Goal: Transaction & Acquisition: Purchase product/service

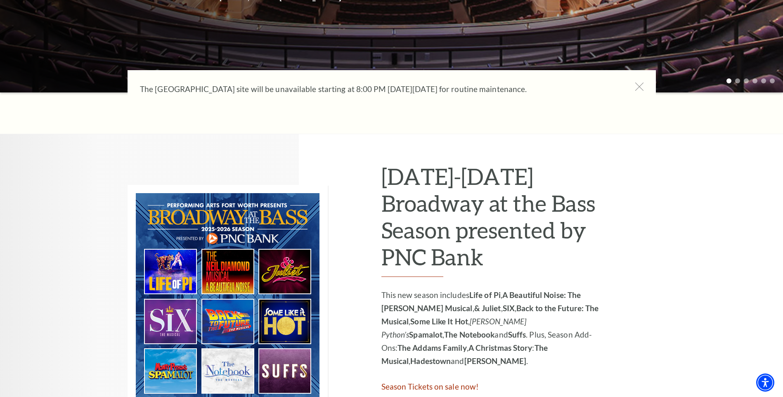
scroll to position [330, 0]
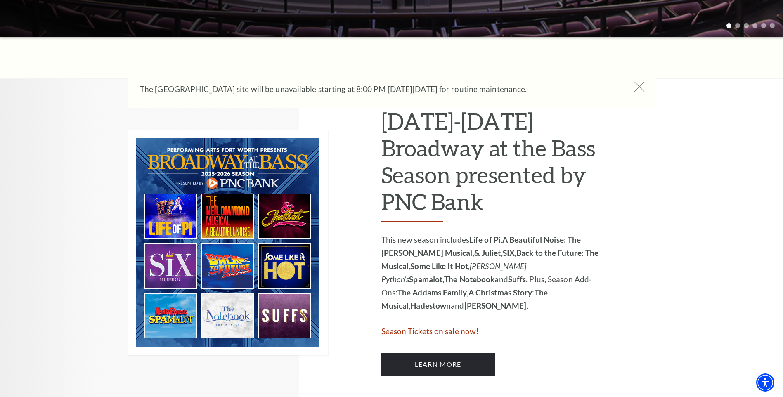
click at [640, 83] on icon at bounding box center [639, 87] width 10 height 10
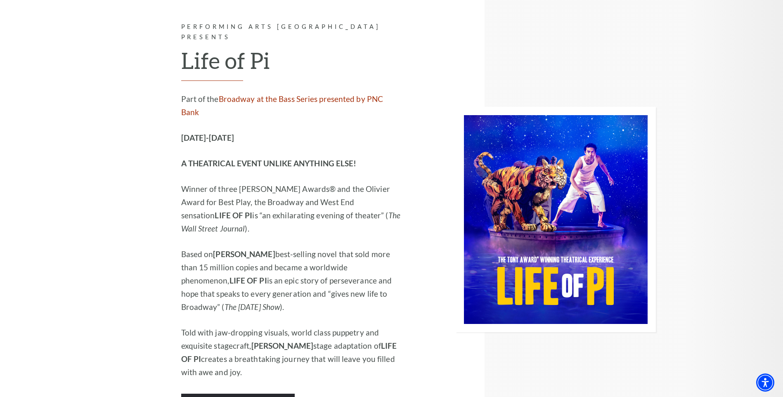
scroll to position [826, 0]
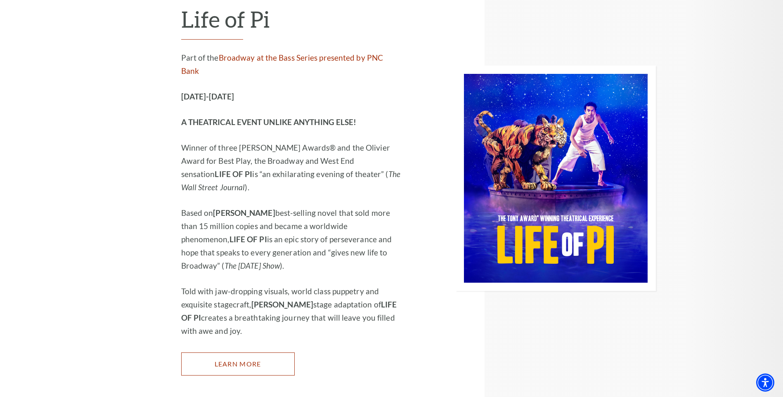
click at [233, 353] on link "Learn More" at bounding box center [238, 364] width 114 height 23
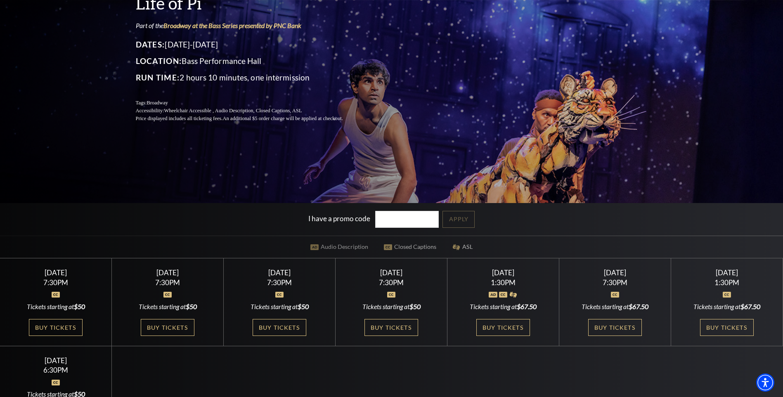
scroll to position [124, 0]
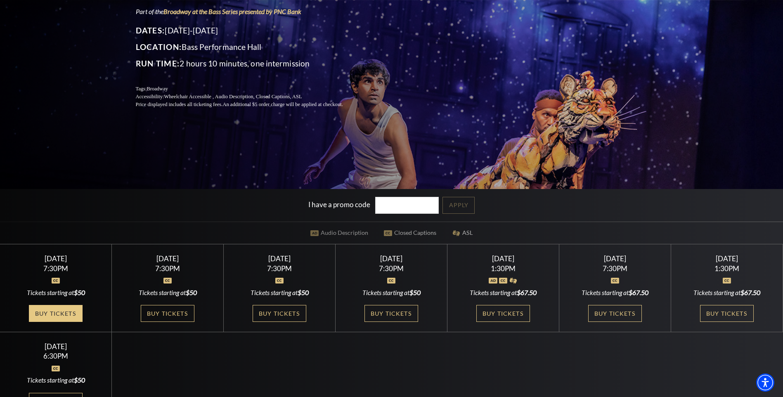
click at [55, 311] on link "Buy Tickets" at bounding box center [56, 313] width 54 height 17
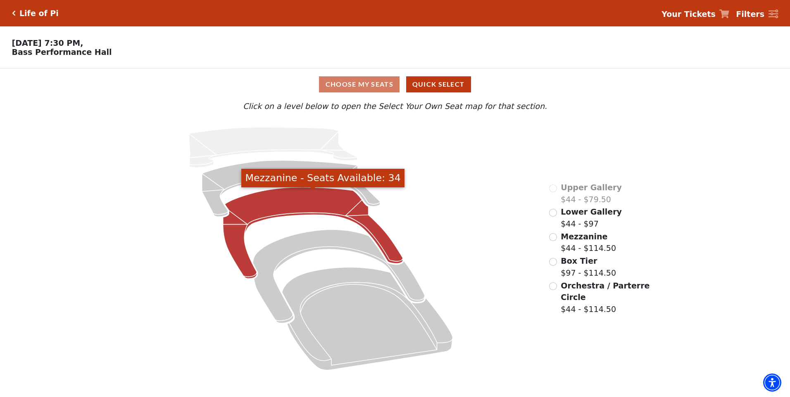
click at [295, 201] on icon "Mezzanine - Seats Available: 34" at bounding box center [313, 233] width 180 height 92
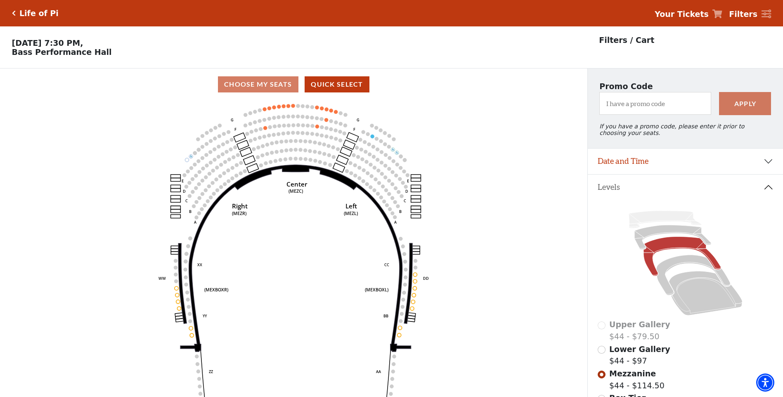
click at [15, 12] on icon "Click here to go back to filters" at bounding box center [14, 13] width 4 height 6
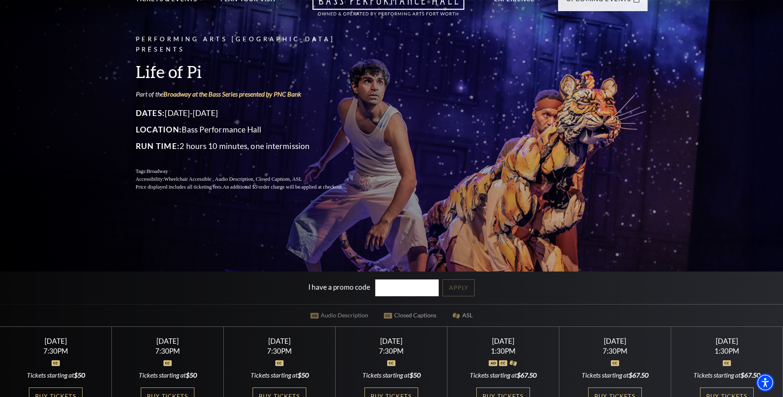
scroll to position [83, 0]
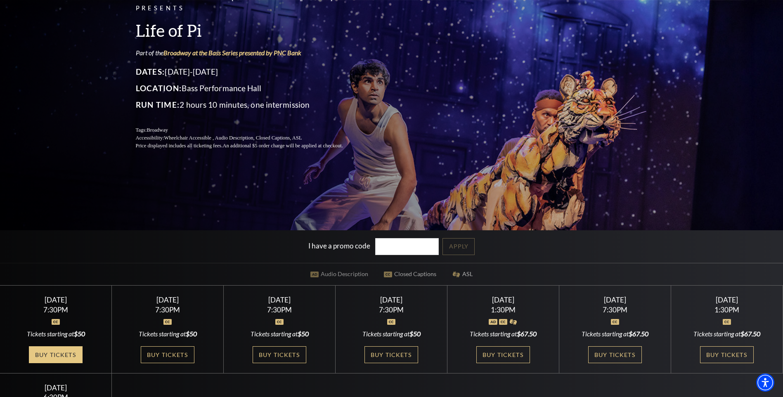
click at [64, 356] on link "Buy Tickets" at bounding box center [56, 354] width 54 height 17
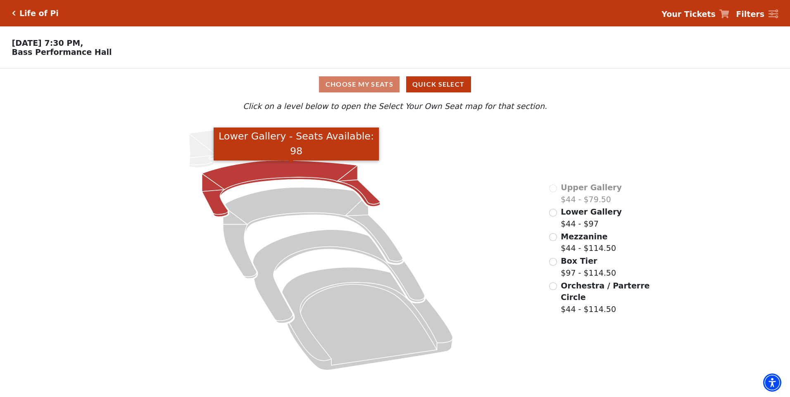
click at [272, 168] on icon "Lower Gallery - Seats Available: 98" at bounding box center [291, 189] width 178 height 57
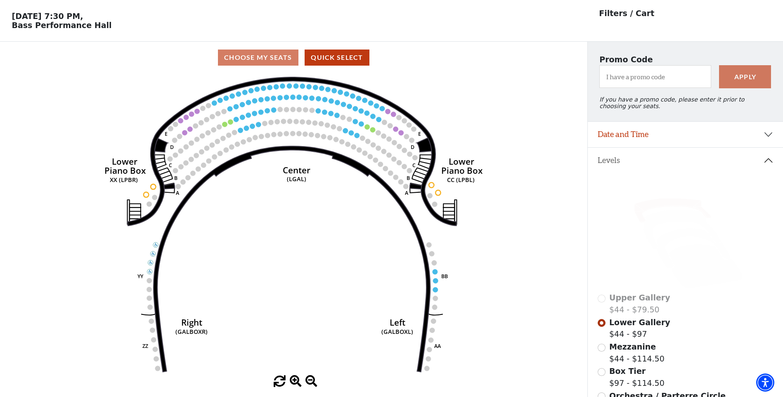
scroll to position [38, 0]
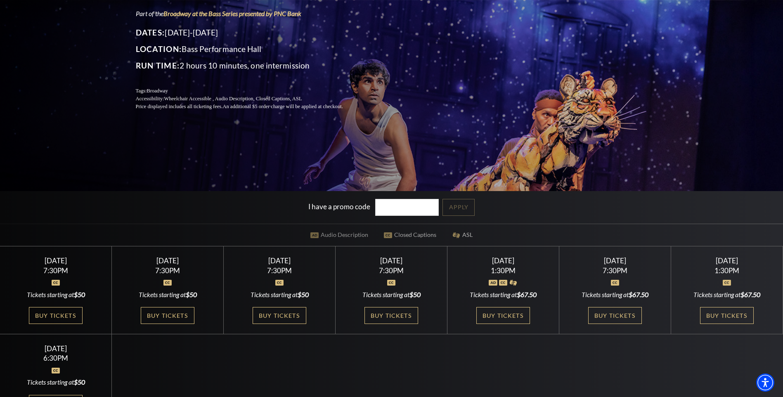
scroll to position [124, 0]
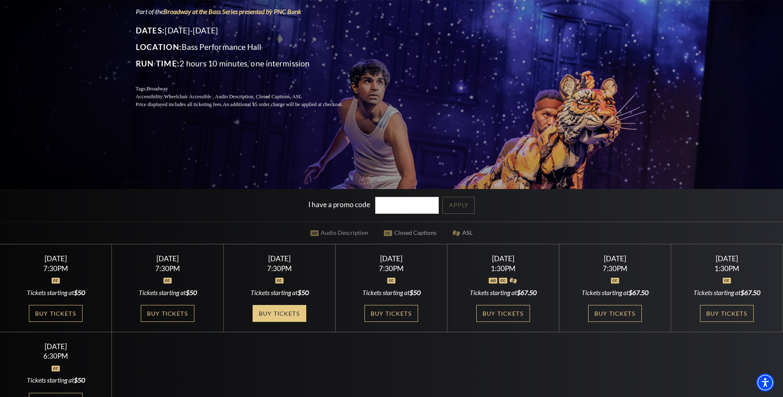
click at [290, 314] on link "Buy Tickets" at bounding box center [280, 313] width 54 height 17
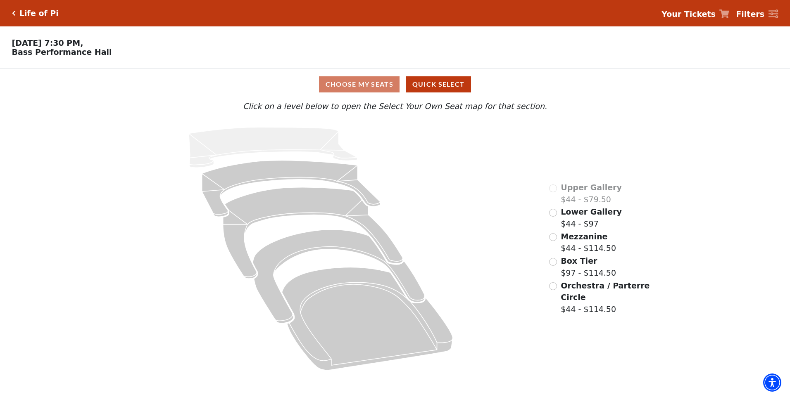
click at [12, 11] on icon "Click here to go back to filters" at bounding box center [14, 13] width 4 height 6
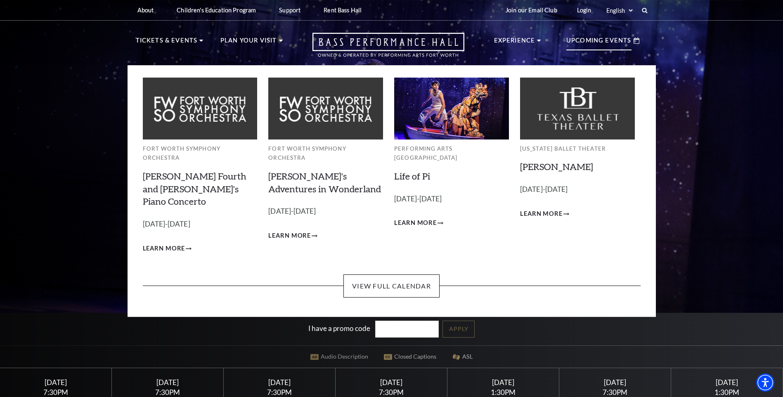
click at [596, 42] on p "Upcoming Events" at bounding box center [599, 43] width 65 height 15
click at [422, 171] on link "Life of Pi" at bounding box center [412, 176] width 36 height 11
